Goal: Task Accomplishment & Management: Manage account settings

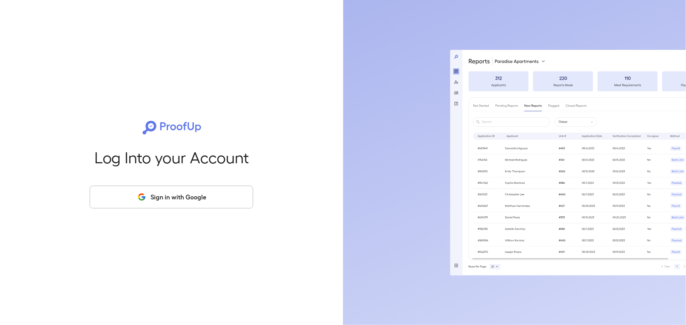
click at [161, 204] on button "Sign in with Google" at bounding box center [171, 197] width 163 height 23
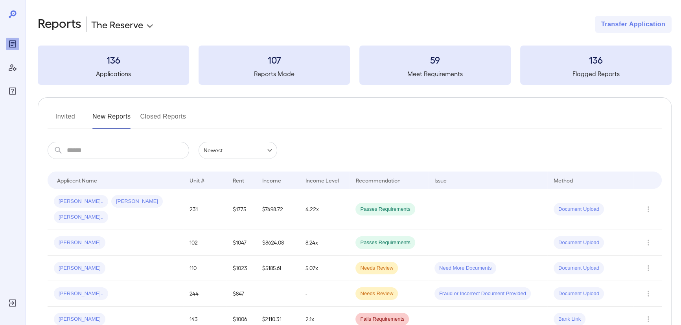
click at [68, 119] on button "Invited" at bounding box center [65, 119] width 35 height 19
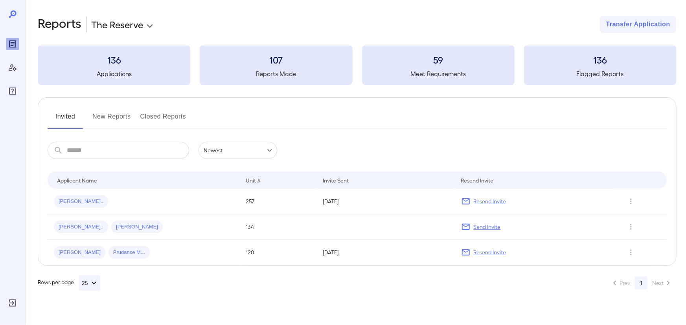
click at [174, 112] on button "Closed Reports" at bounding box center [163, 119] width 46 height 19
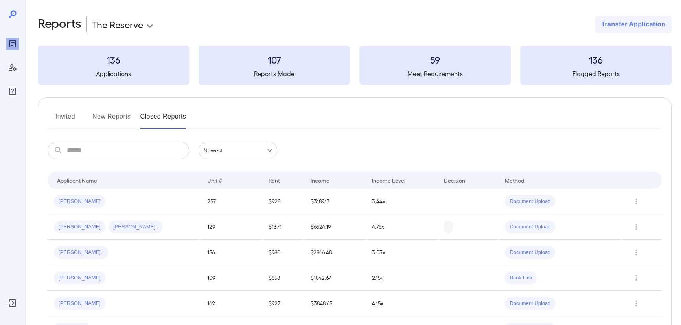
click at [66, 119] on button "Invited" at bounding box center [65, 119] width 35 height 19
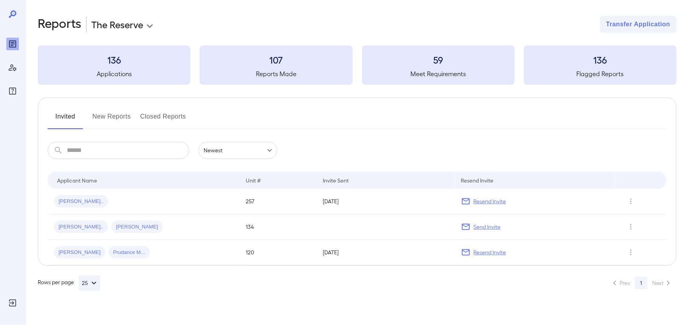
click at [124, 21] on body "**********" at bounding box center [343, 162] width 686 height 325
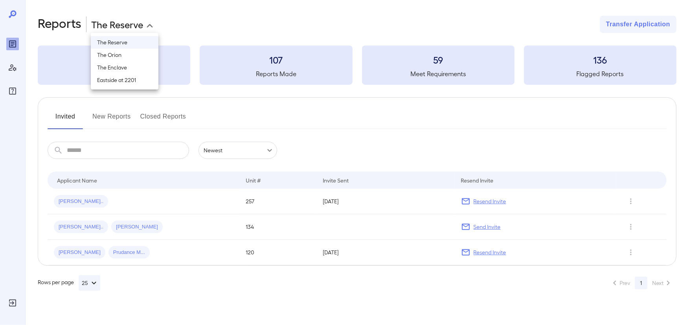
click at [126, 63] on li "The Enclave" at bounding box center [125, 67] width 68 height 13
type input "**********"
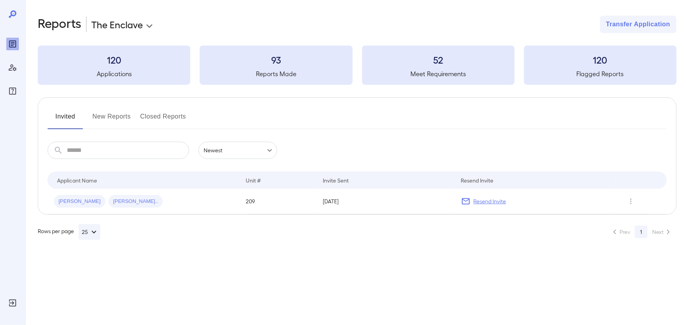
drag, startPoint x: 105, startPoint y: 123, endPoint x: 109, endPoint y: 122, distance: 4.4
click at [105, 122] on button "New Reports" at bounding box center [111, 119] width 39 height 19
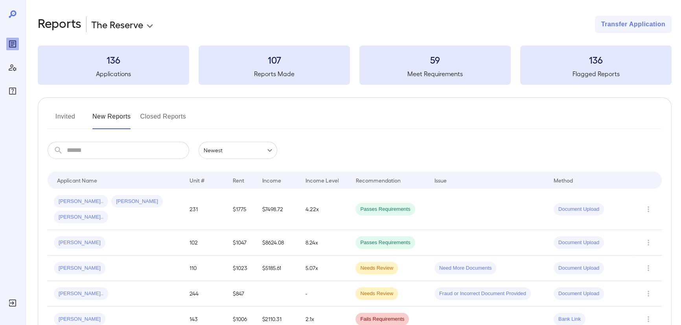
click at [132, 25] on body "**********" at bounding box center [340, 162] width 681 height 325
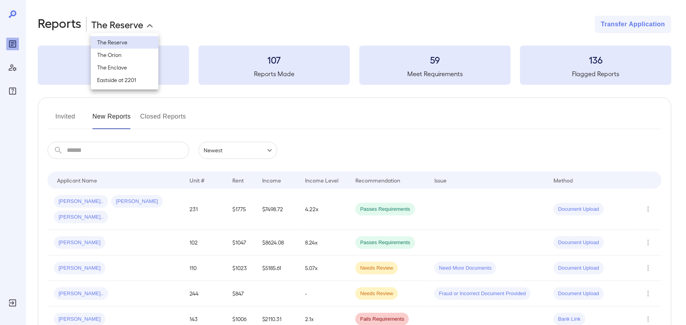
click at [125, 65] on li "The Enclave" at bounding box center [125, 67] width 68 height 13
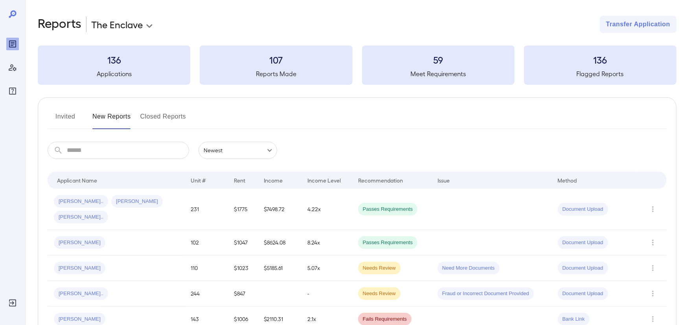
type input "**********"
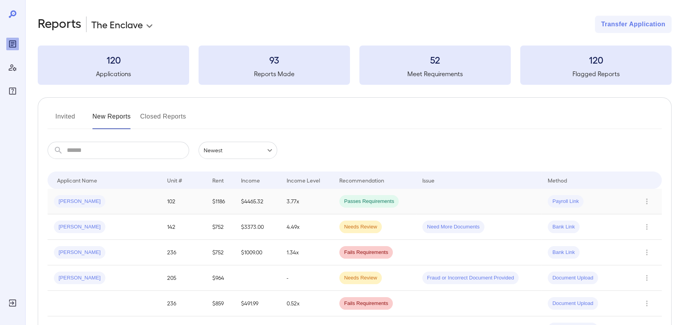
click at [83, 204] on span "[PERSON_NAME]" at bounding box center [79, 201] width 51 height 7
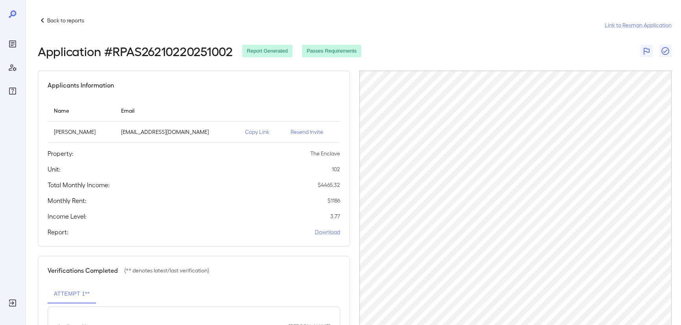
click at [59, 19] on p "Back to reports" at bounding box center [65, 21] width 37 height 8
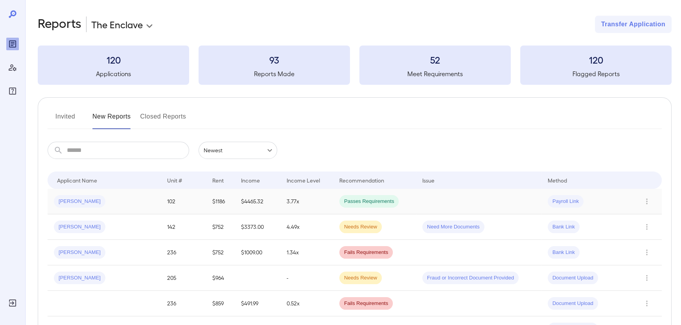
click at [75, 199] on span "[PERSON_NAME]" at bounding box center [79, 201] width 51 height 7
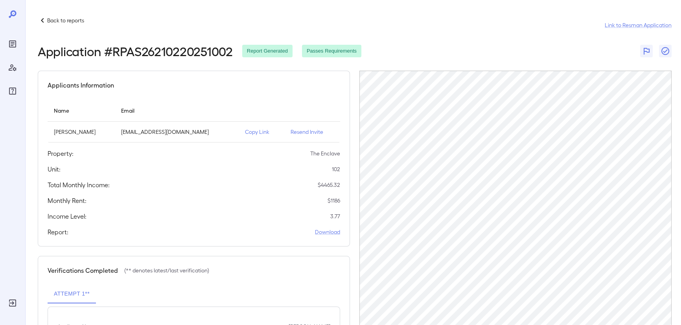
click at [52, 22] on p "Back to reports" at bounding box center [65, 21] width 37 height 8
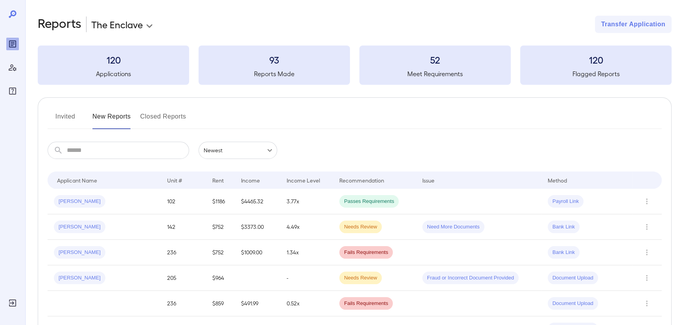
click at [67, 113] on button "Invited" at bounding box center [65, 119] width 35 height 19
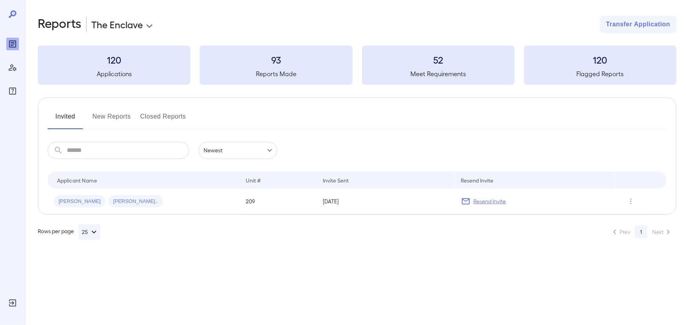
click at [120, 115] on button "New Reports" at bounding box center [111, 119] width 39 height 19
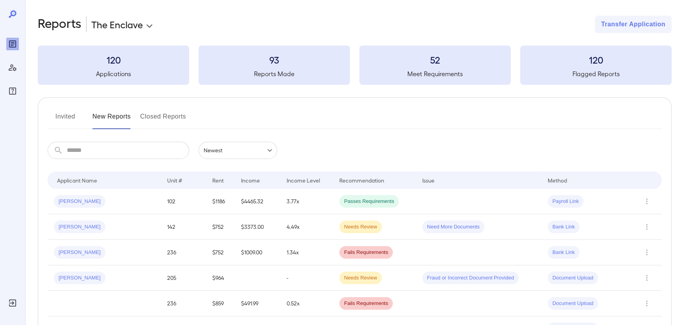
click at [88, 257] on div "[PERSON_NAME]" at bounding box center [104, 252] width 101 height 13
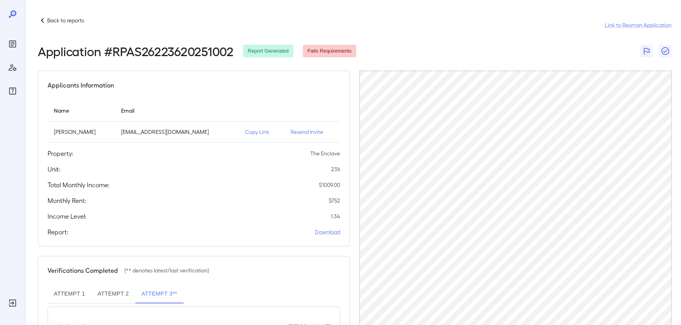
click at [64, 23] on p "Back to reports" at bounding box center [65, 21] width 37 height 8
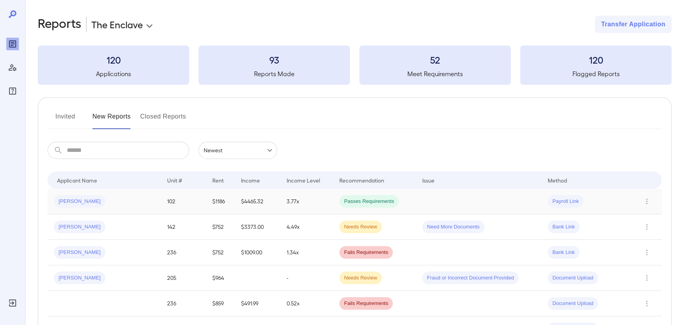
click at [114, 198] on div "[PERSON_NAME]" at bounding box center [104, 201] width 101 height 13
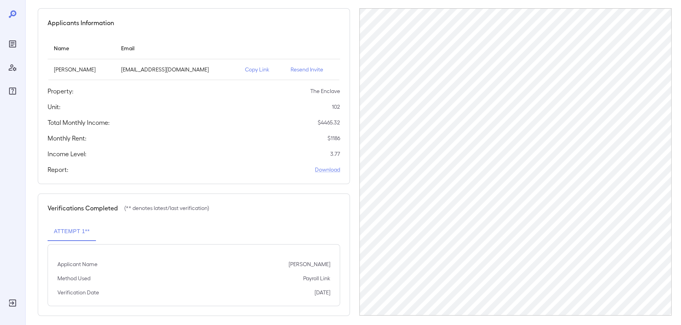
scroll to position [68, 0]
